Goal: Task Accomplishment & Management: Complete application form

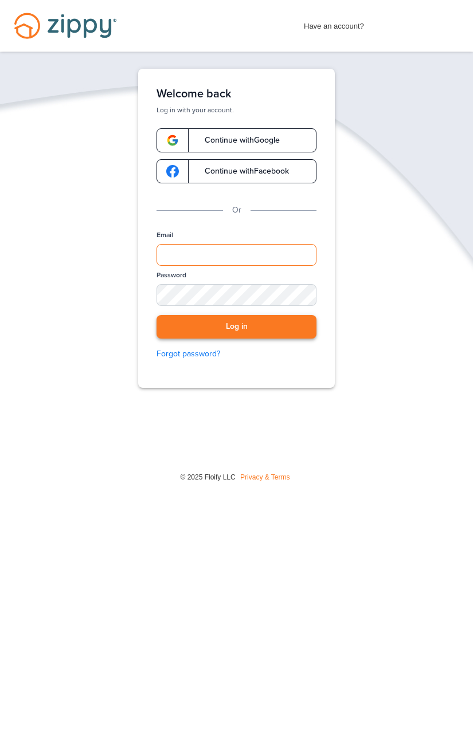
type input "**********"
click at [243, 335] on button "Log in" at bounding box center [236, 326] width 160 height 23
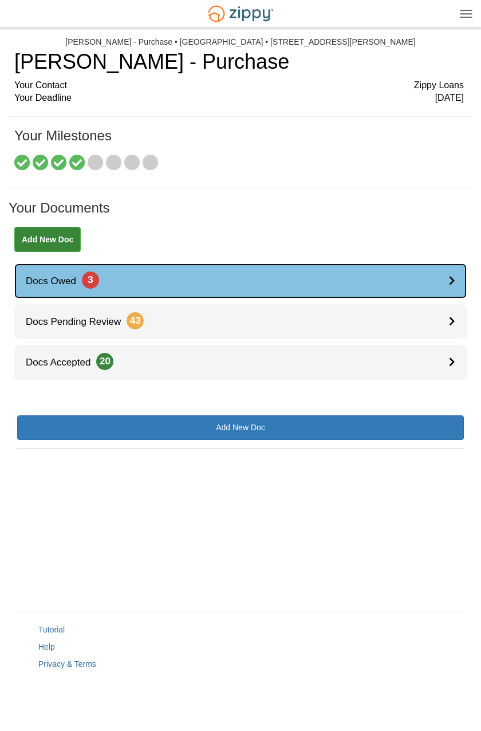
click at [238, 285] on link "Docs Owed 3" at bounding box center [240, 281] width 453 height 35
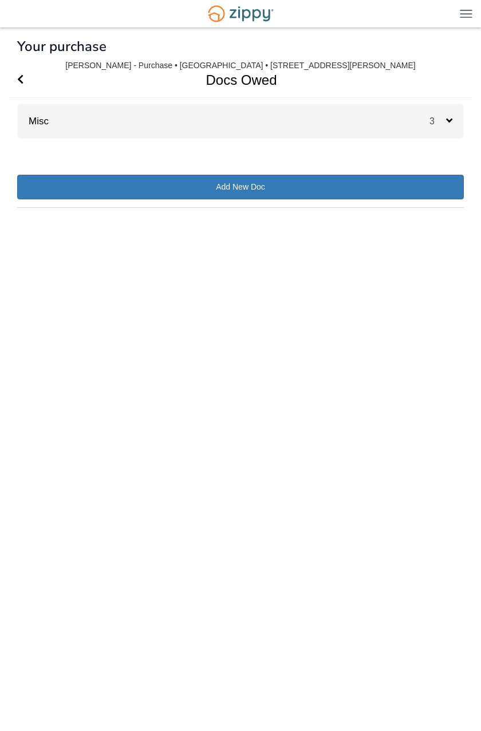
click at [356, 115] on div "Misc 3" at bounding box center [240, 121] width 447 height 35
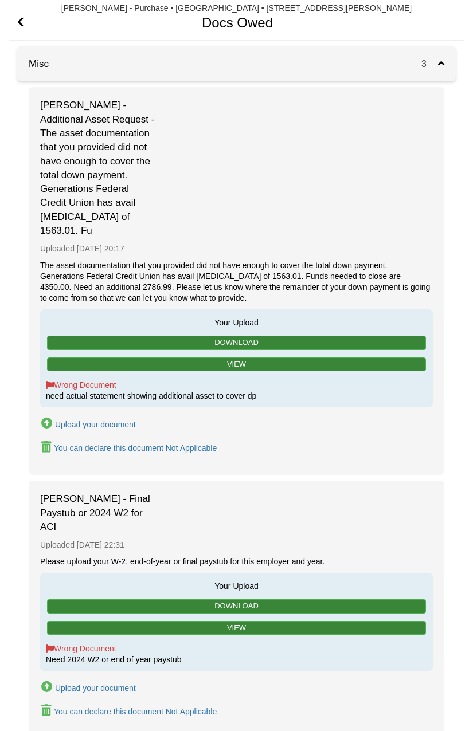
scroll to position [287, 0]
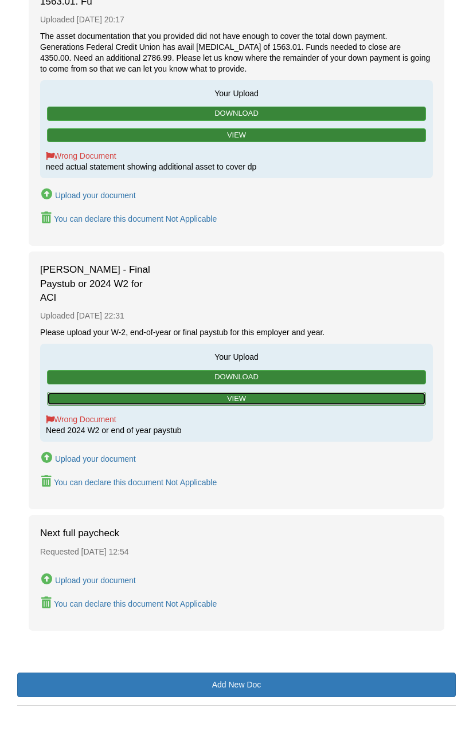
click at [193, 392] on link "View" at bounding box center [236, 399] width 379 height 14
click at [238, 392] on link "View" at bounding box center [236, 399] width 379 height 14
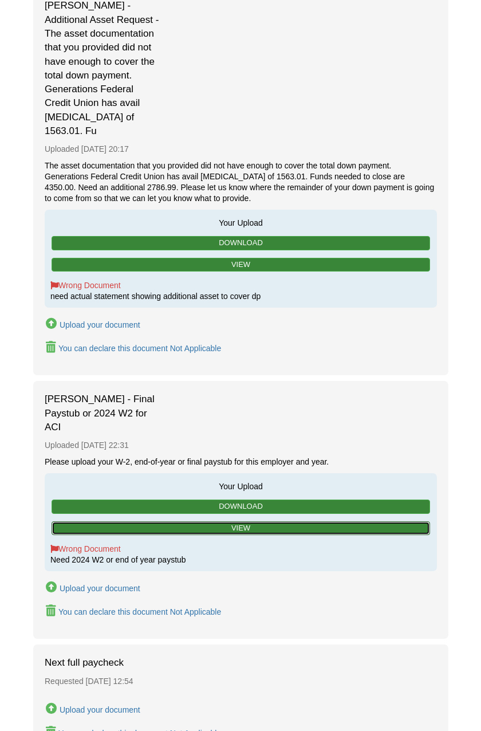
scroll to position [0, 0]
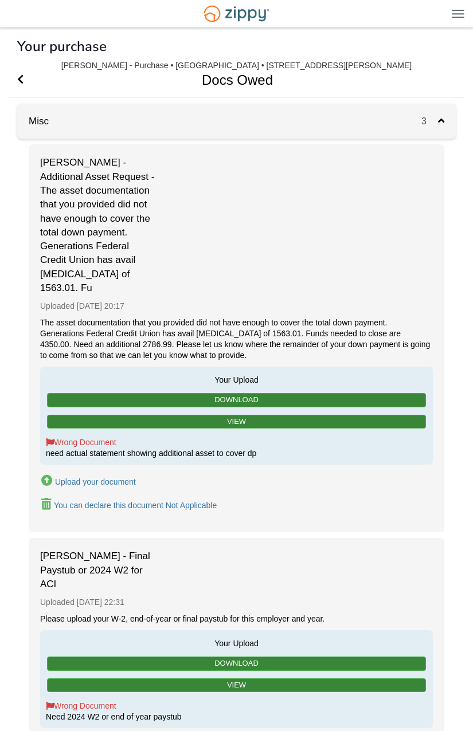
click at [69, 477] on div "Upload your document" at bounding box center [95, 481] width 81 height 9
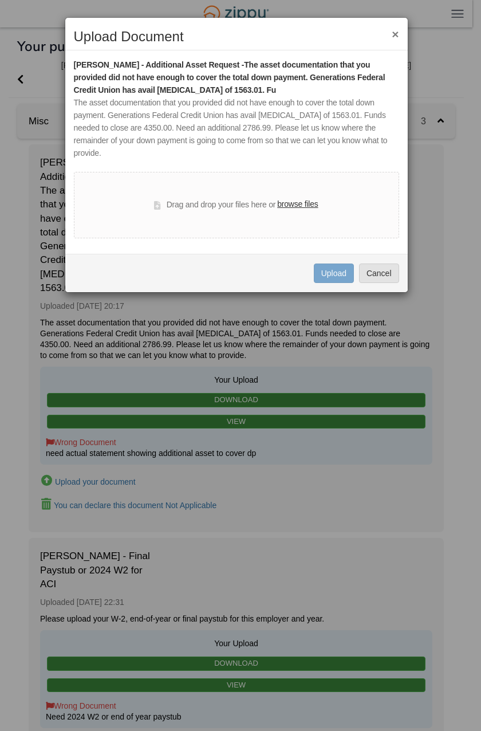
click at [312, 198] on label "browse files" at bounding box center [297, 204] width 41 height 13
click at [0, 0] on input "browse files" at bounding box center [0, 0] width 0 height 0
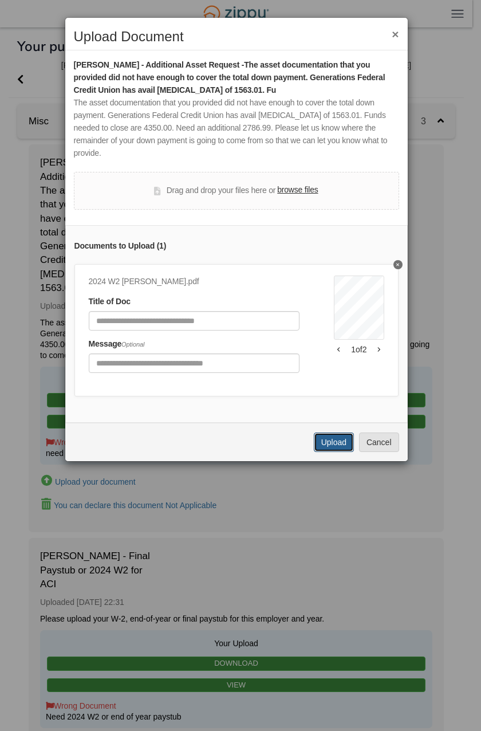
click at [330, 433] on button "Upload" at bounding box center [334, 442] width 40 height 19
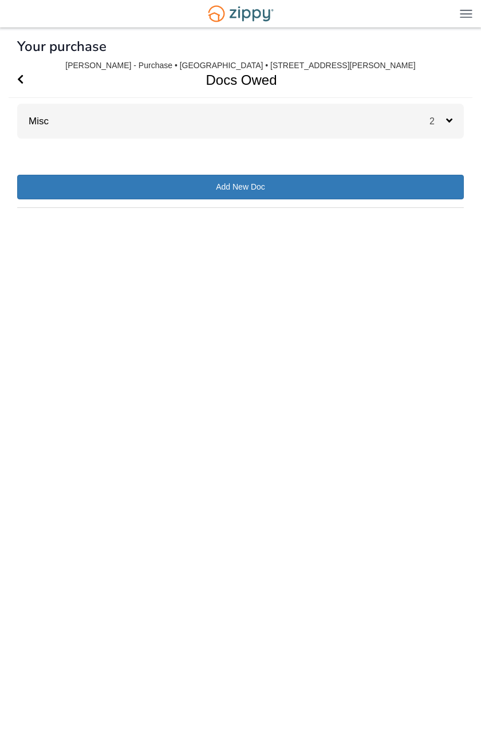
click at [306, 127] on div "Misc 2" at bounding box center [240, 121] width 447 height 35
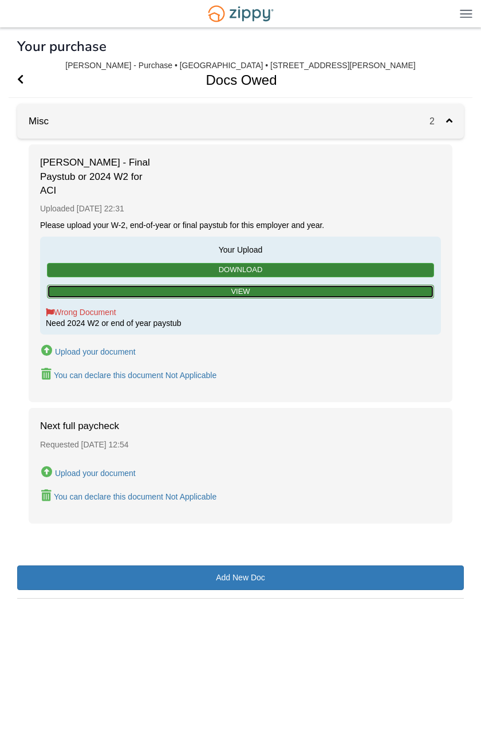
click at [265, 288] on link "View" at bounding box center [240, 292] width 387 height 14
click at [81, 349] on div "Upload your document" at bounding box center [95, 351] width 81 height 9
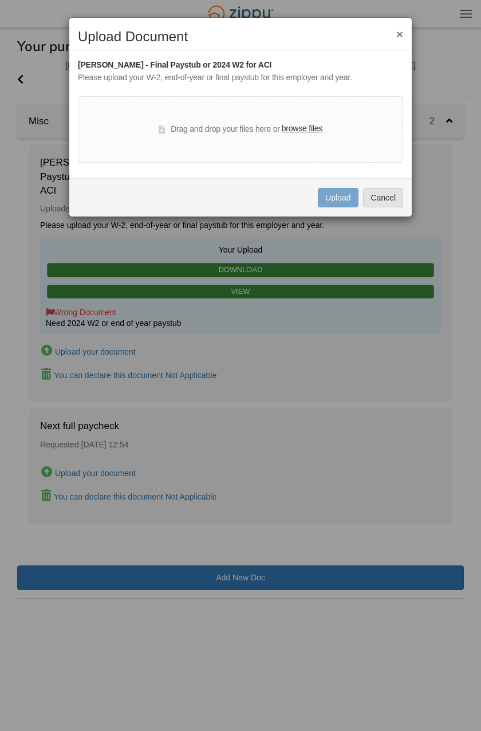
click at [311, 131] on label "browse files" at bounding box center [302, 129] width 41 height 13
click at [0, 0] on input "browse files" at bounding box center [0, 0] width 0 height 0
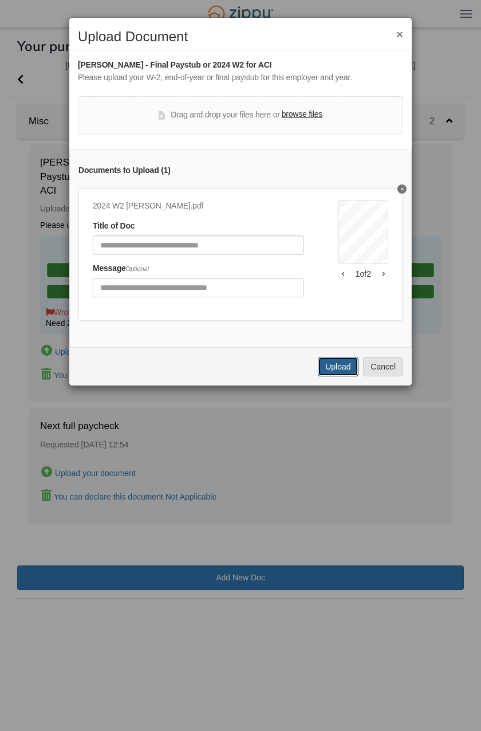
click at [328, 377] on button "Upload" at bounding box center [338, 366] width 40 height 19
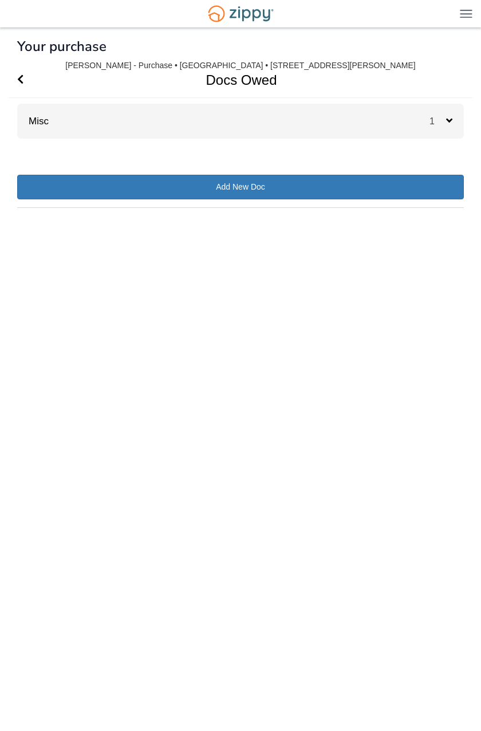
click at [138, 120] on div "Misc 1" at bounding box center [240, 121] width 447 height 35
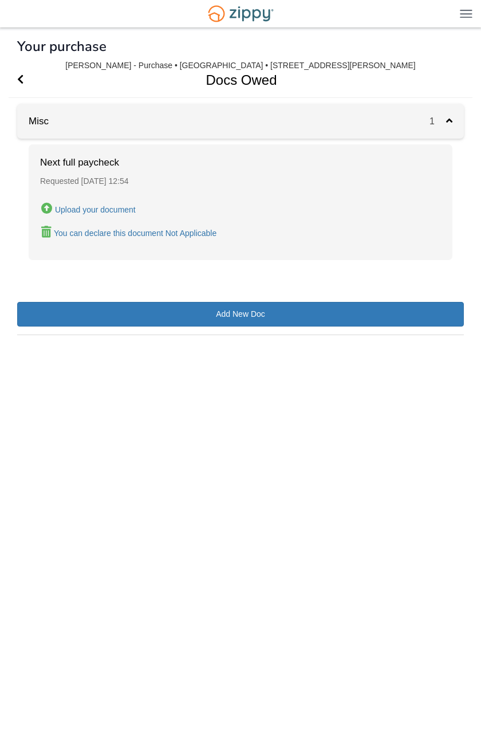
click at [190, 111] on div "Misc 1" at bounding box center [240, 121] width 447 height 35
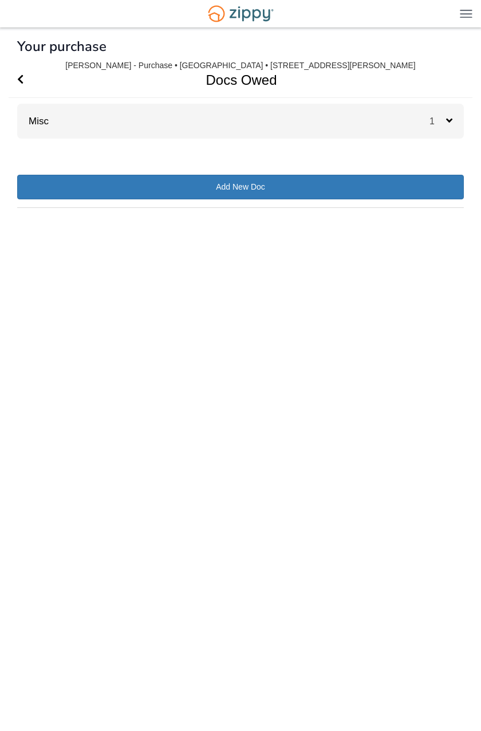
click at [187, 120] on div "Misc 1" at bounding box center [240, 121] width 447 height 35
